Goal: Task Accomplishment & Management: Manage account settings

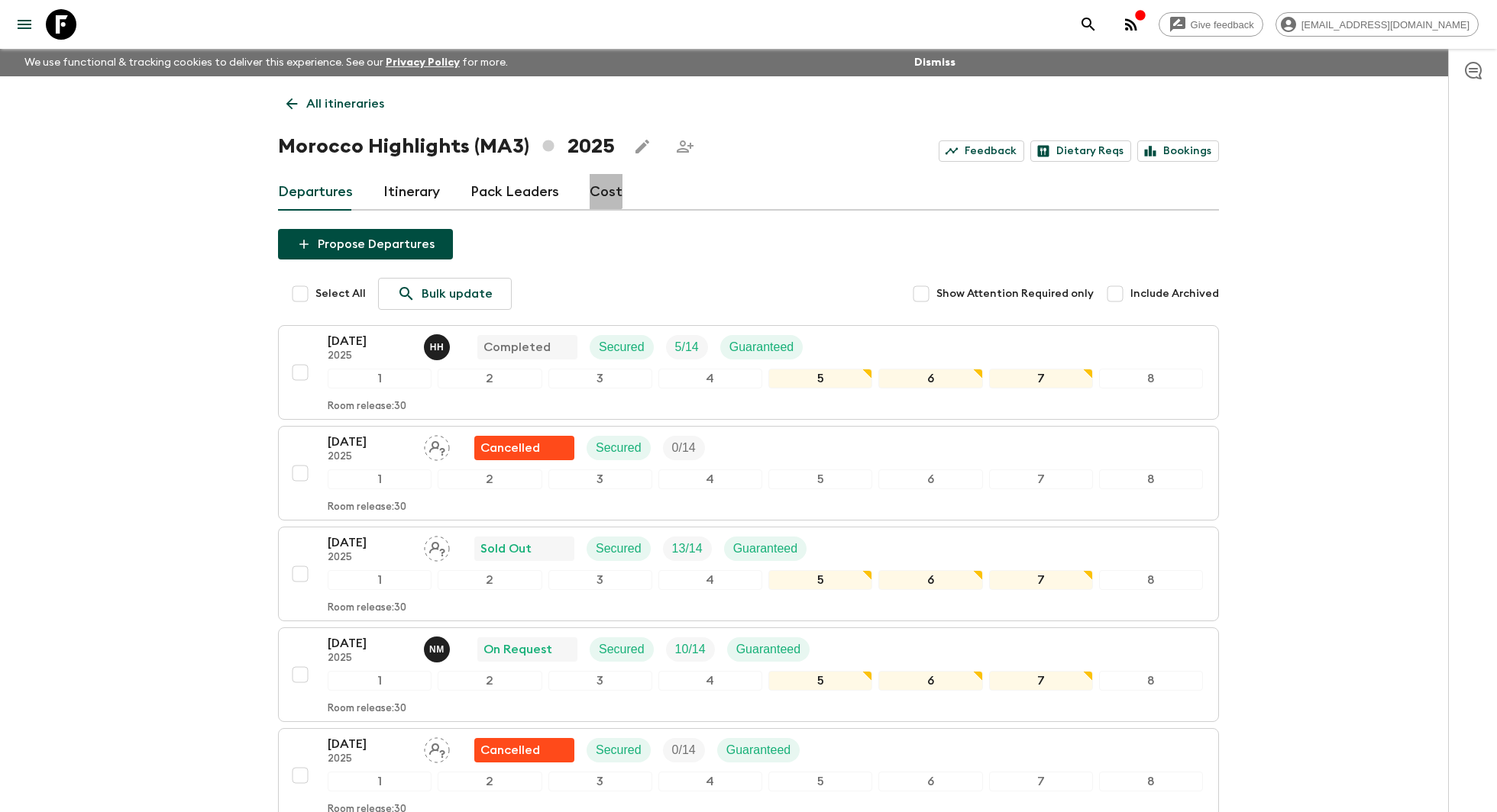
click at [592, 182] on link "Cost" at bounding box center [606, 192] width 33 height 36
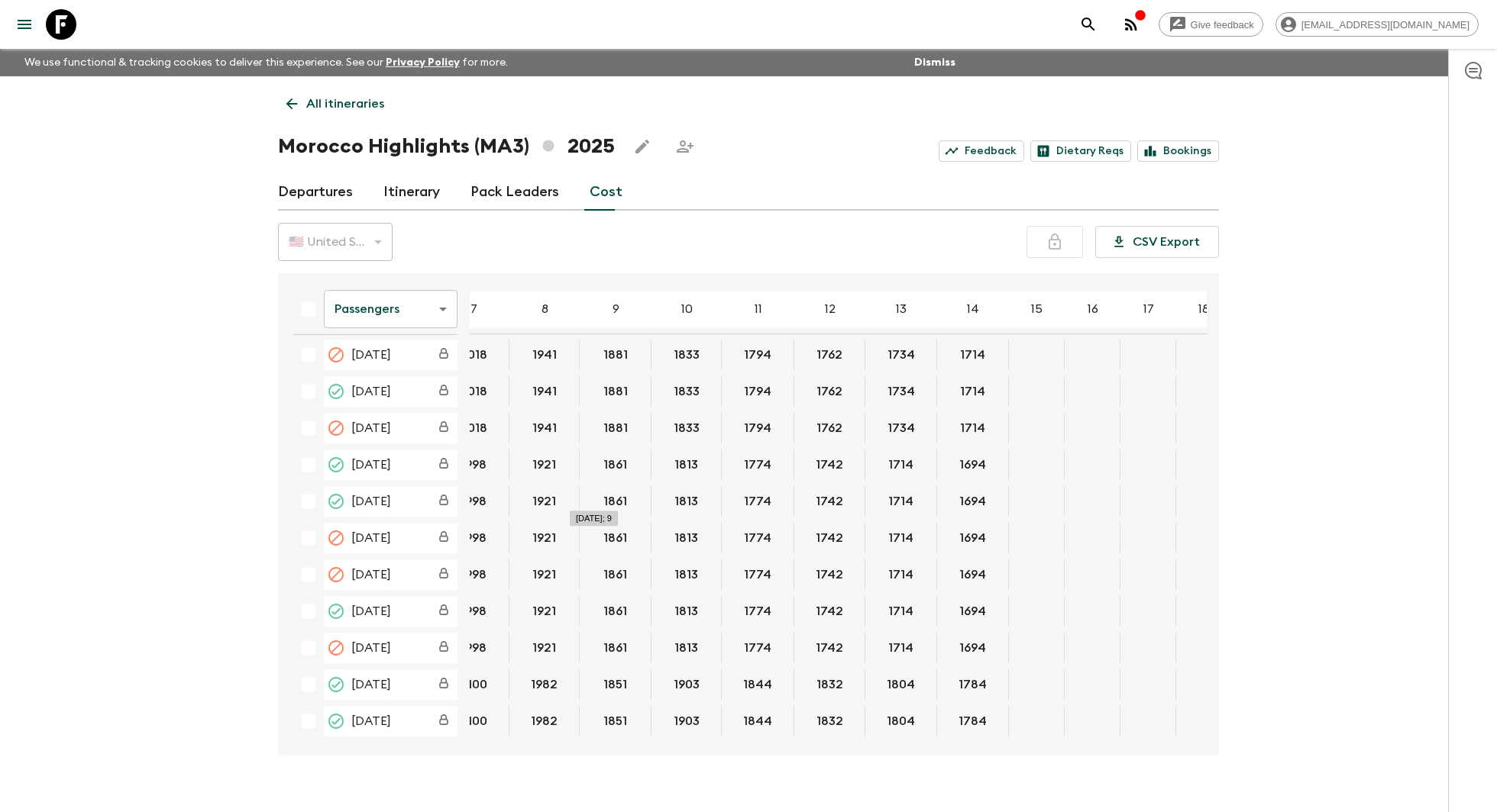
scroll to position [562, 258]
click at [677, 498] on button "1813" at bounding box center [681, 502] width 61 height 31
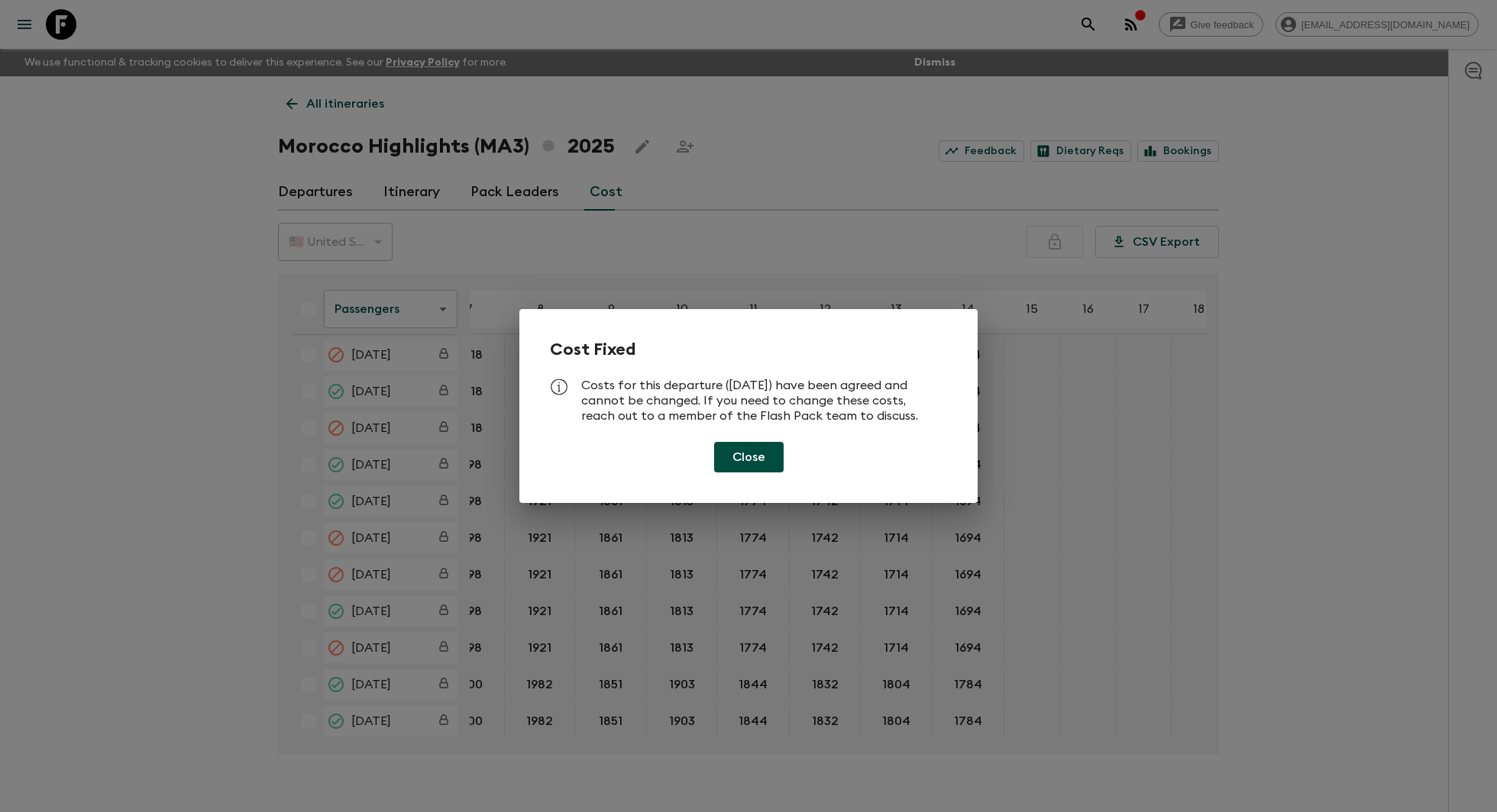
click at [716, 475] on div "Cost Fixed Costs for this departure ([DATE]) have been agreed and cannot be cha…" at bounding box center [748, 406] width 458 height 194
click at [734, 463] on button "Close" at bounding box center [748, 457] width 70 height 31
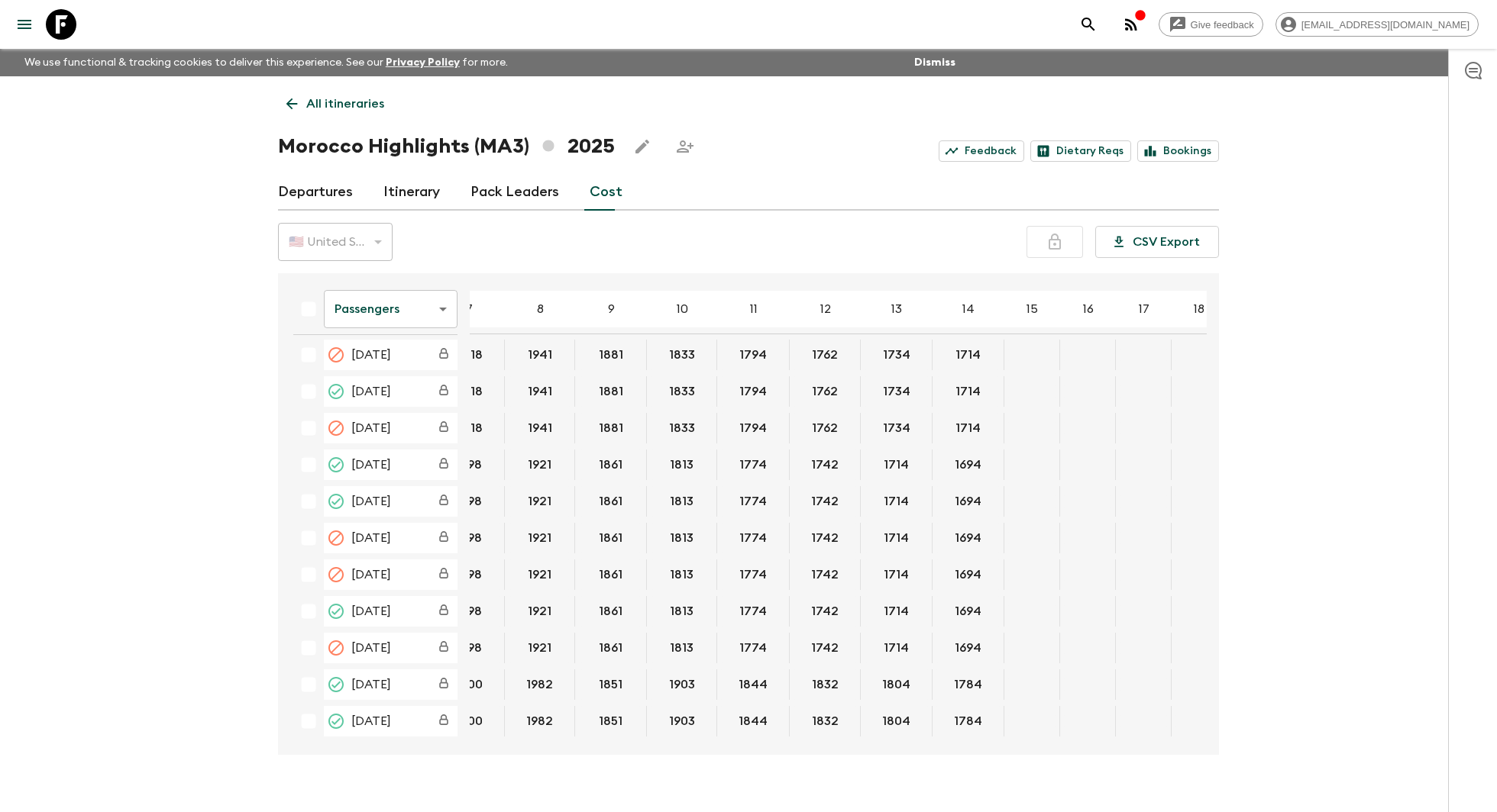
click at [312, 195] on link "Departures" at bounding box center [315, 192] width 75 height 36
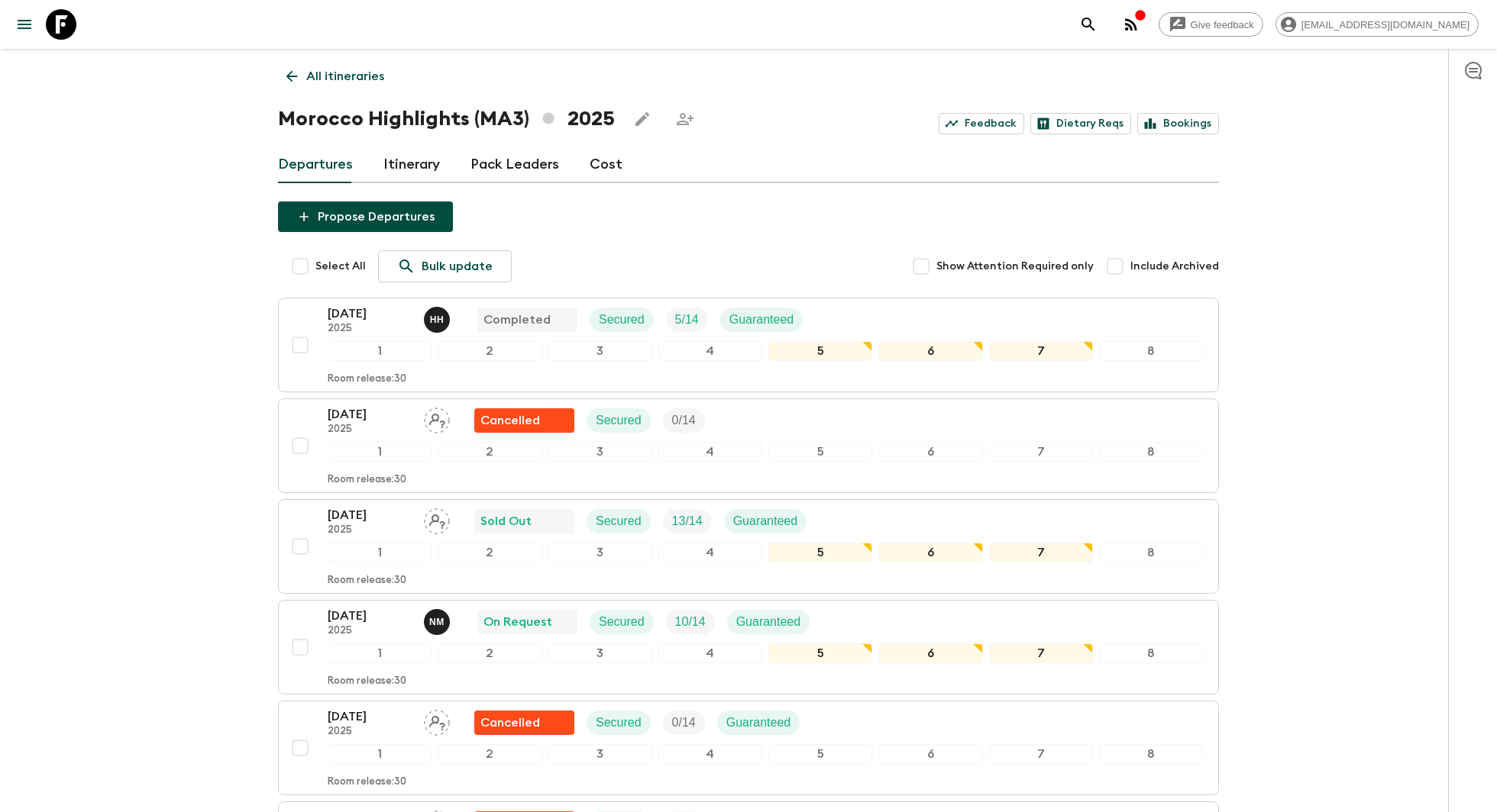
scroll to position [43, 0]
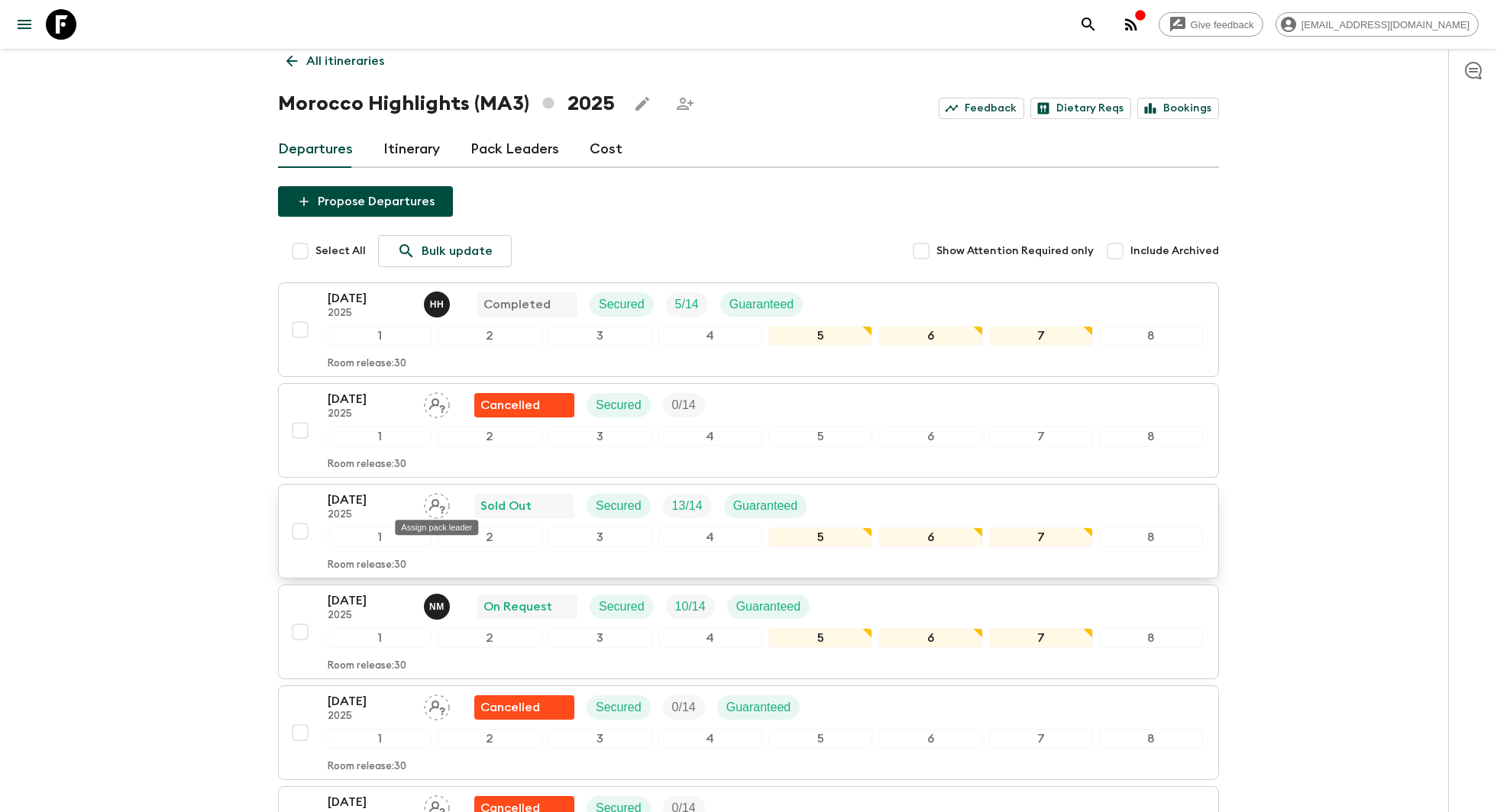
click at [433, 493] on icon "Assign pack leader" at bounding box center [437, 506] width 26 height 26
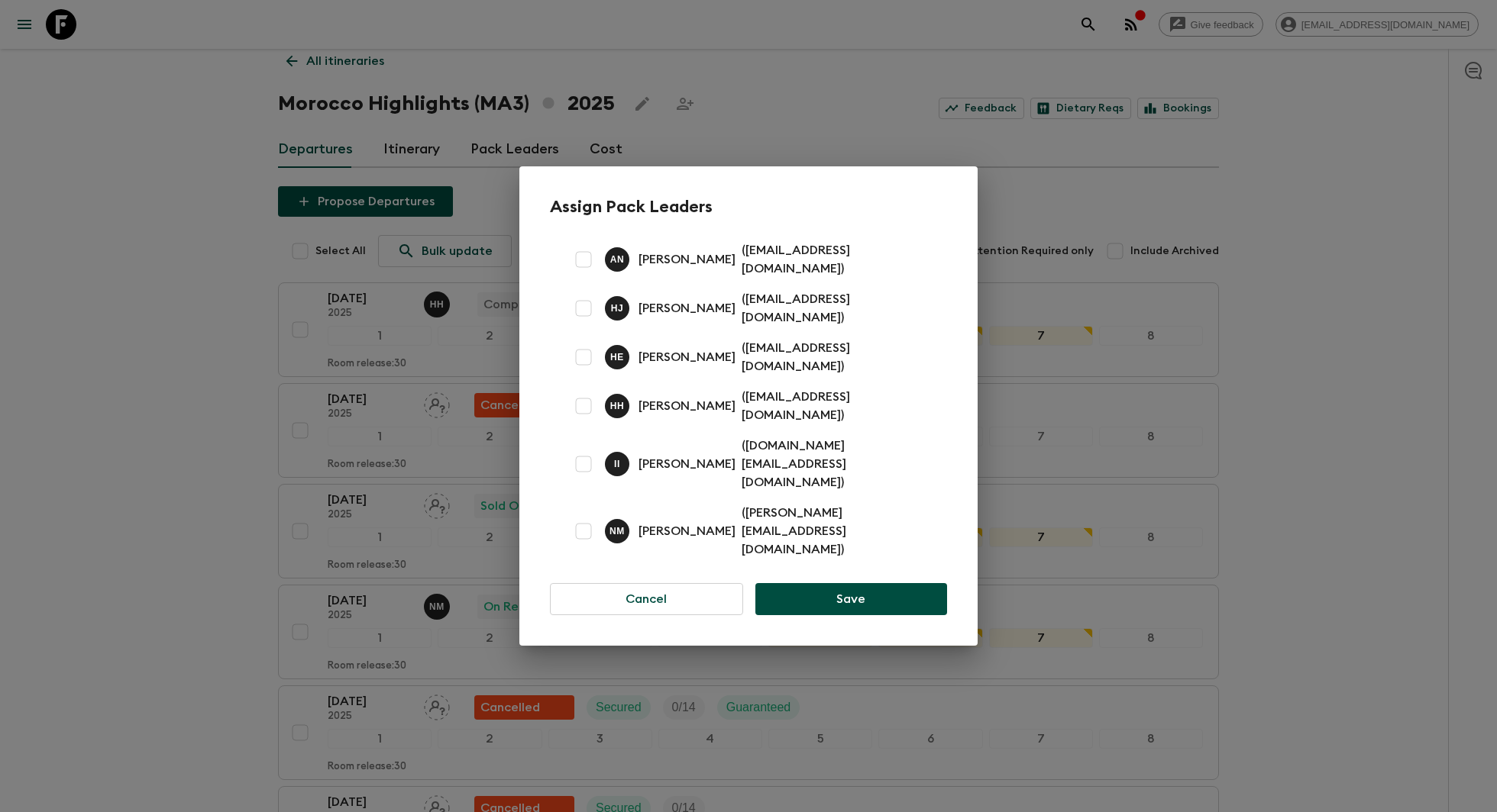
click at [593, 373] on input "checkbox" at bounding box center [583, 358] width 31 height 31
checkbox input "true"
click at [825, 583] on button "Save" at bounding box center [851, 598] width 192 height 32
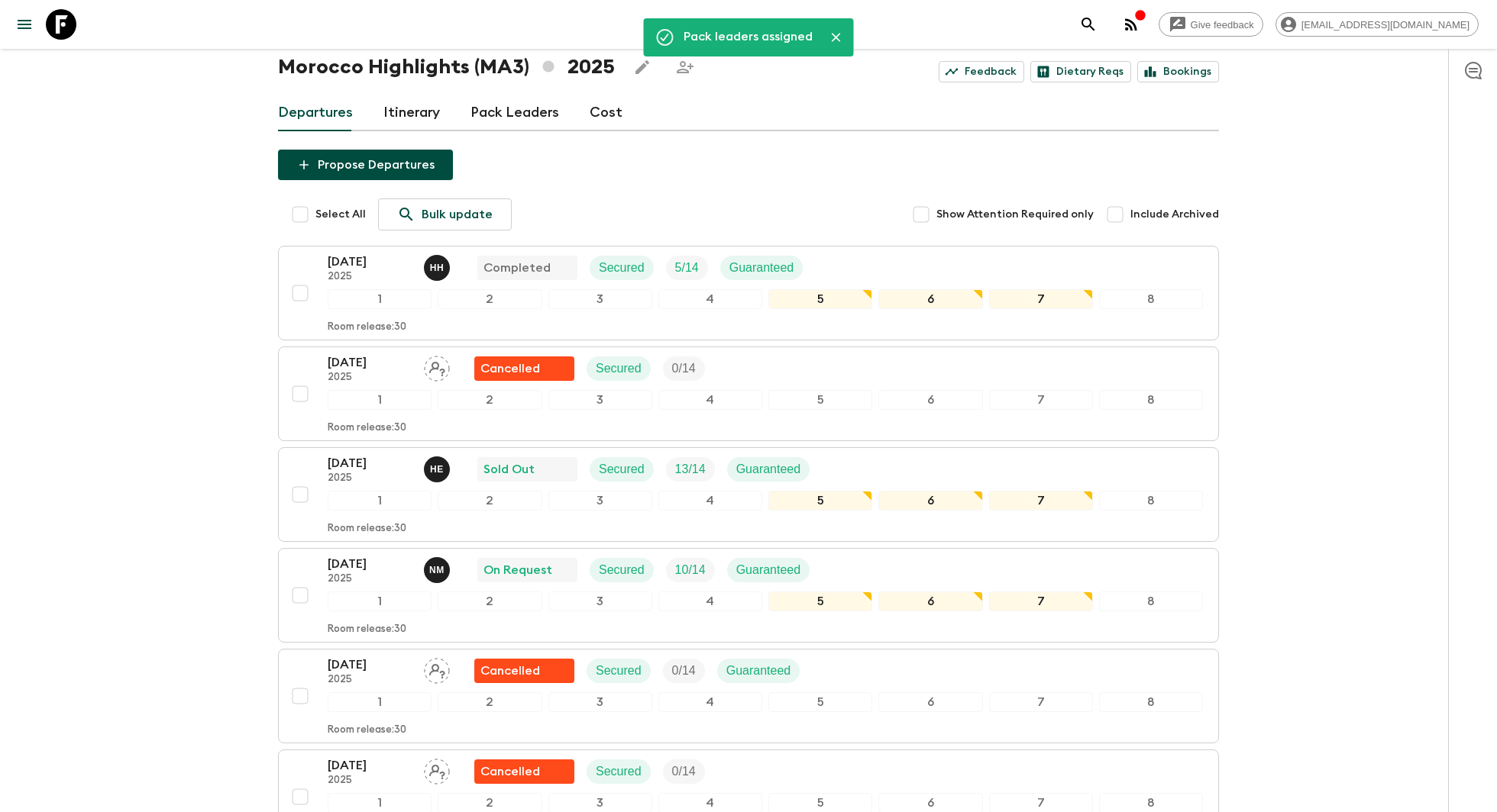
scroll to position [85, 0]
